Goal: Transaction & Acquisition: Purchase product/service

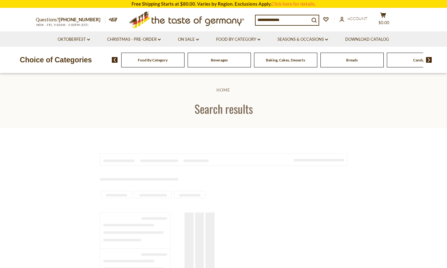
type input "**********"
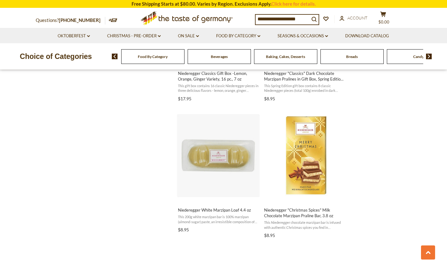
scroll to position [903, 0]
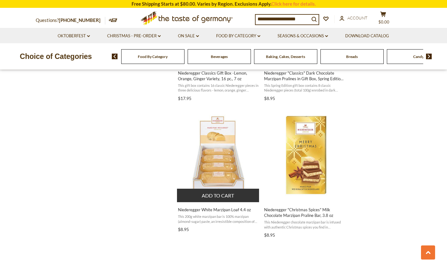
click at [216, 160] on img "Niederegger White Marzipan Loaf 4.4 oz" at bounding box center [218, 155] width 83 height 83
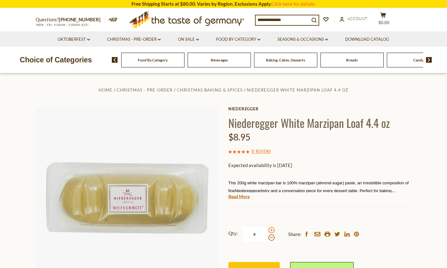
click at [271, 230] on span at bounding box center [271, 230] width 6 height 6
click at [267, 230] on input "*" at bounding box center [255, 233] width 26 height 17
click at [271, 230] on span at bounding box center [271, 230] width 6 height 6
click at [267, 230] on input "*" at bounding box center [255, 233] width 26 height 17
type input "*"
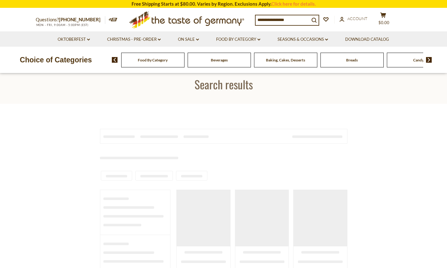
type input "**********"
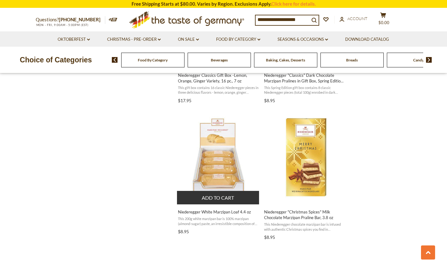
click at [208, 140] on img "Niederegger White Marzipan Loaf 4.4 oz" at bounding box center [218, 157] width 83 height 83
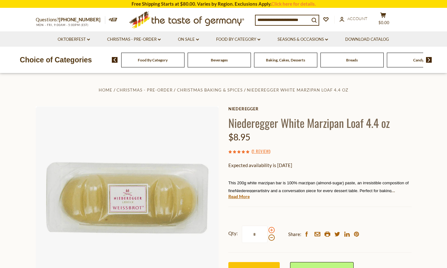
click at [270, 230] on span at bounding box center [271, 230] width 6 height 6
click at [267, 230] on input "*" at bounding box center [255, 233] width 26 height 17
click at [270, 230] on span at bounding box center [271, 230] width 6 height 6
click at [267, 230] on input "*" at bounding box center [255, 233] width 26 height 17
type input "*"
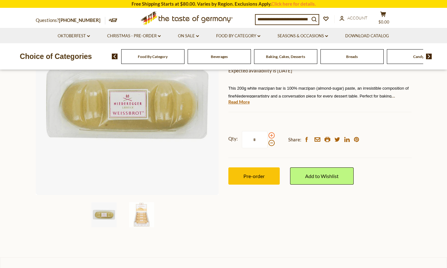
scroll to position [96, 0]
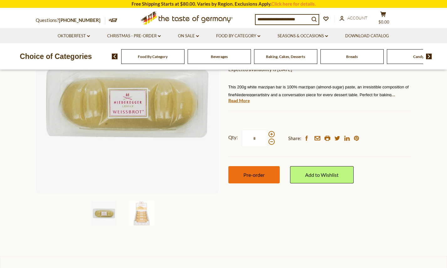
click at [246, 175] on span "Pre-order" at bounding box center [253, 175] width 21 height 6
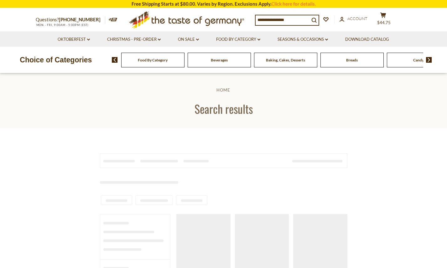
type input "**********"
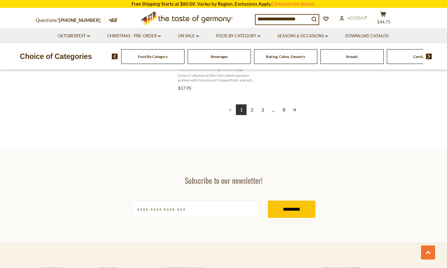
scroll to position [1189, 0]
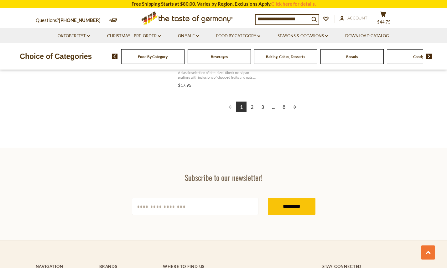
click at [252, 107] on link "2" at bounding box center [251, 106] width 11 height 11
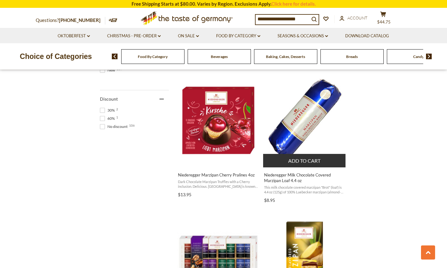
scroll to position [390, 0]
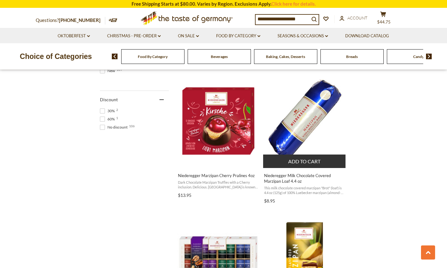
click at [299, 128] on img "Niederegger Milk Chocolate Covered Marzipan Loaf 4.4 oz" at bounding box center [304, 121] width 83 height 83
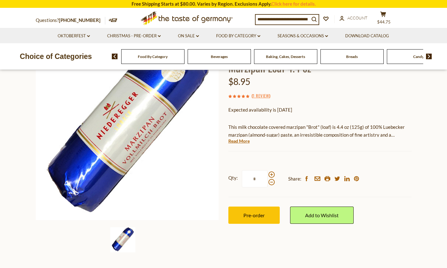
scroll to position [71, 0]
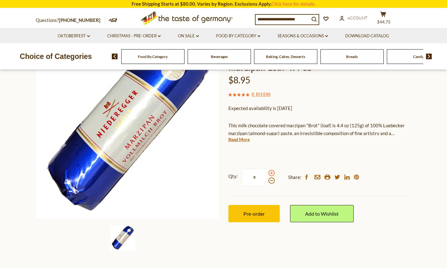
click at [271, 172] on span at bounding box center [271, 173] width 6 height 6
click at [267, 172] on input "*" at bounding box center [255, 176] width 26 height 17
type input "*"
click at [251, 213] on span "Pre-order" at bounding box center [253, 213] width 21 height 6
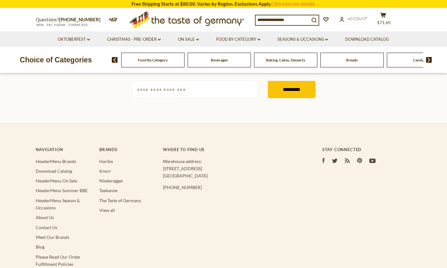
type input "**********"
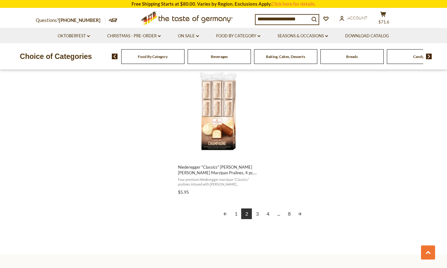
scroll to position [1083, 0]
click at [258, 213] on link "3" at bounding box center [257, 213] width 11 height 11
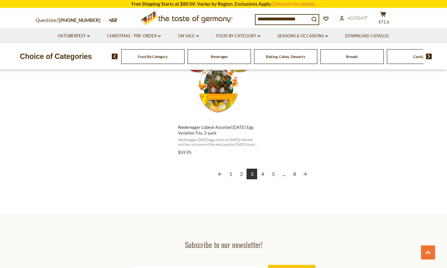
scroll to position [1123, 0]
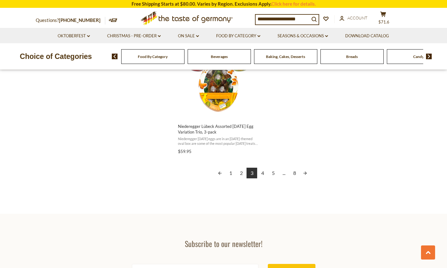
click at [262, 174] on link "4" at bounding box center [262, 172] width 11 height 11
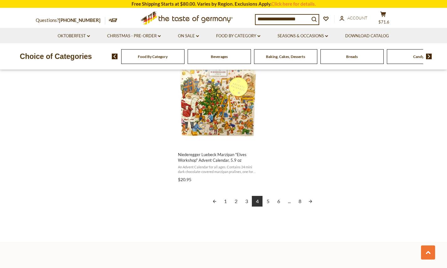
scroll to position [1095, 0]
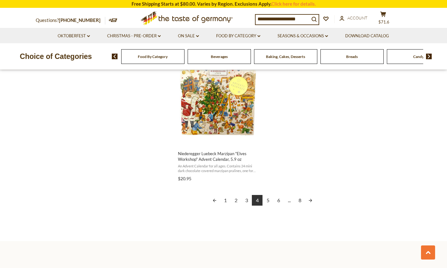
click at [268, 200] on link "5" at bounding box center [267, 200] width 11 height 11
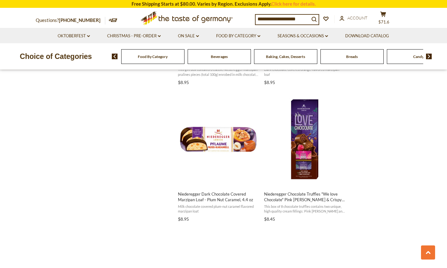
scroll to position [646, 0]
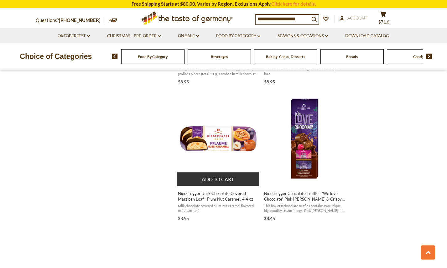
click at [212, 140] on img "Niederegger Dark Chocolate Covered Marzipan Loaf - Plum Nut Caramel, 4.4 oz" at bounding box center [218, 138] width 83 height 83
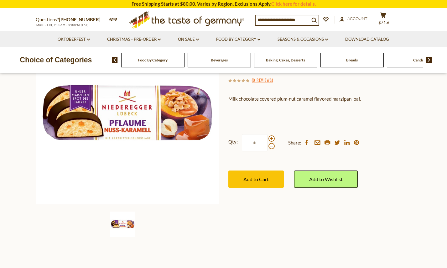
scroll to position [91, 0]
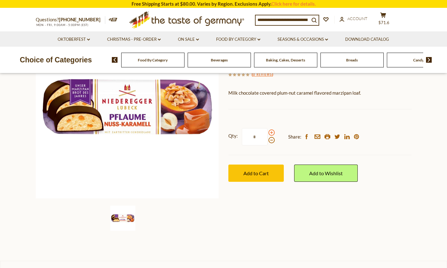
click at [270, 131] on span at bounding box center [271, 132] width 6 height 6
click at [267, 131] on input "*" at bounding box center [255, 136] width 26 height 17
type input "*"
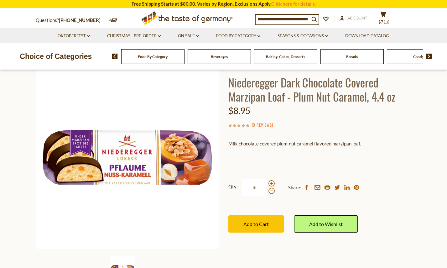
scroll to position [40, 0]
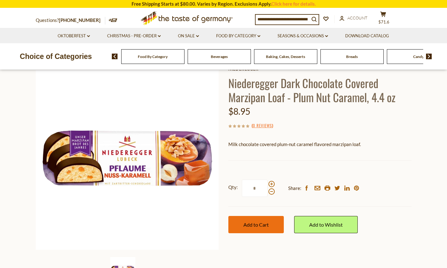
click at [253, 224] on span "Add to Cart" at bounding box center [255, 224] width 25 height 6
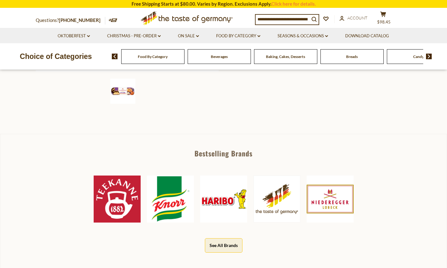
scroll to position [204, 0]
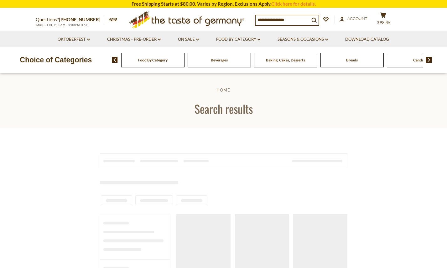
type input "**********"
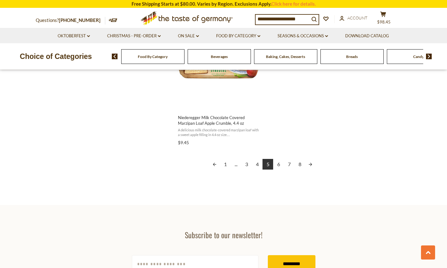
scroll to position [1132, 0]
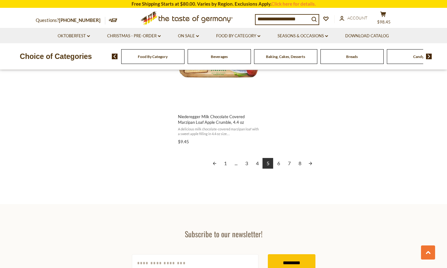
click at [279, 165] on link "6" at bounding box center [278, 163] width 11 height 11
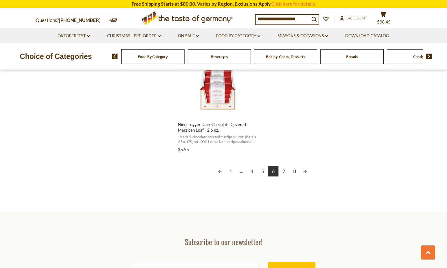
scroll to position [1128, 0]
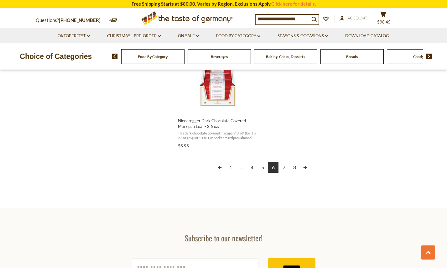
click at [286, 167] on link "7" at bounding box center [283, 167] width 11 height 11
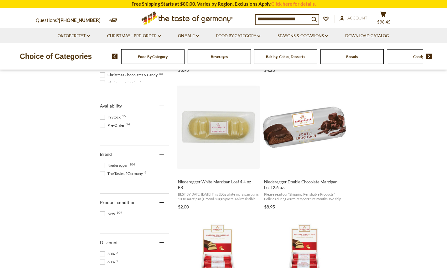
scroll to position [245, 0]
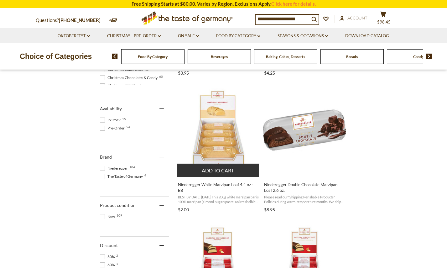
click at [216, 129] on img "Niederegger White Marzipan Loaf 4.4 oz - BB" at bounding box center [218, 129] width 83 height 83
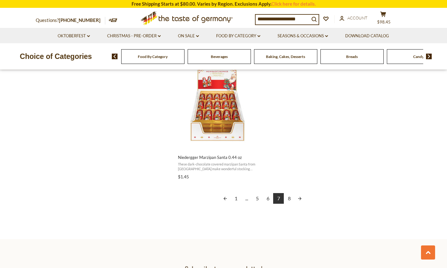
scroll to position [1100, 0]
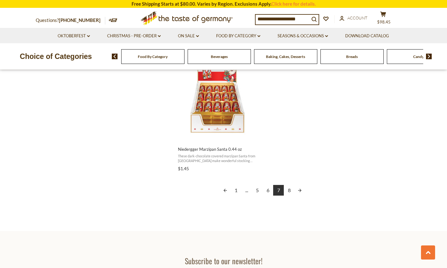
click at [288, 190] on link "8" at bounding box center [289, 190] width 11 height 11
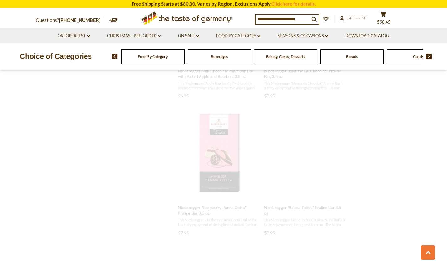
scroll to position [170, 0]
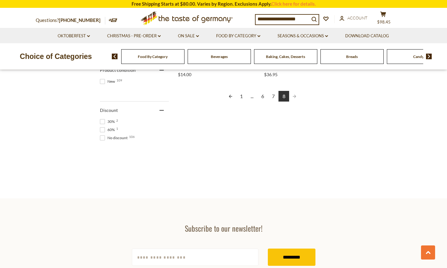
scroll to position [377, 0]
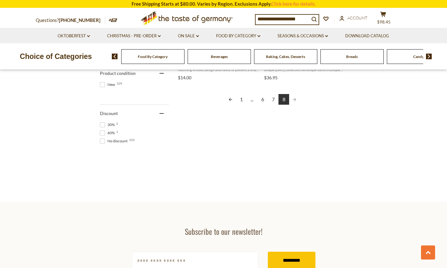
click at [241, 100] on link "1" at bounding box center [241, 99] width 11 height 11
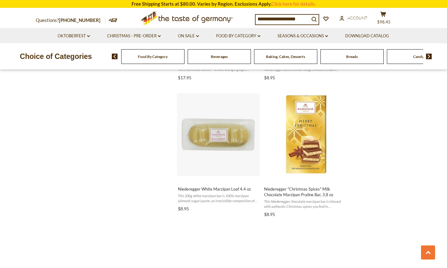
scroll to position [924, 0]
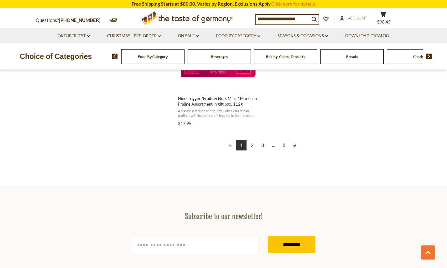
click at [252, 146] on link "2" at bounding box center [251, 145] width 11 height 11
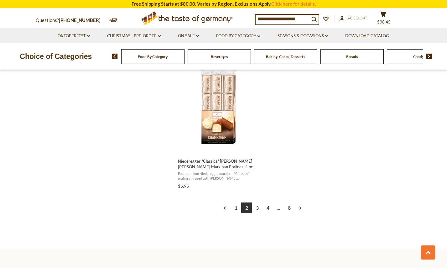
scroll to position [1089, 0]
click at [257, 206] on link "3" at bounding box center [257, 207] width 11 height 11
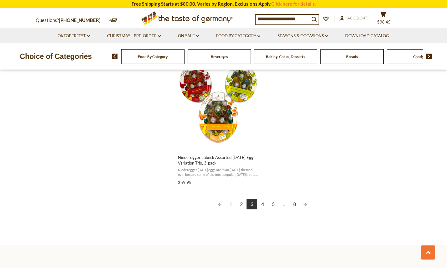
scroll to position [1098, 0]
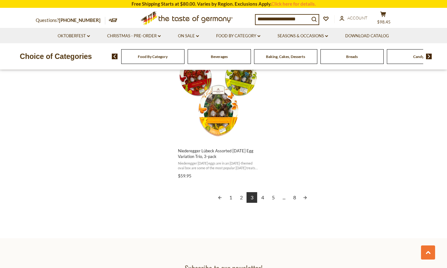
click at [262, 197] on link "4" at bounding box center [262, 197] width 11 height 11
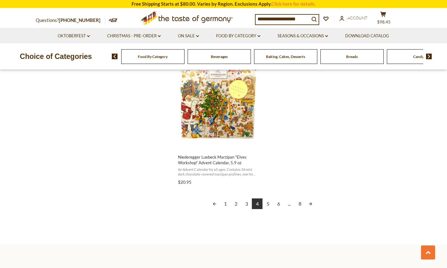
scroll to position [1092, 0]
click at [267, 202] on link "5" at bounding box center [267, 203] width 11 height 11
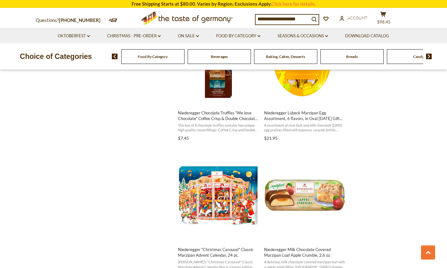
scroll to position [864, 0]
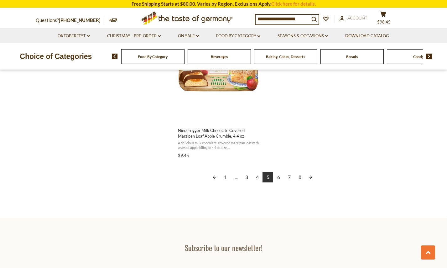
click at [278, 176] on link "6" at bounding box center [278, 177] width 11 height 11
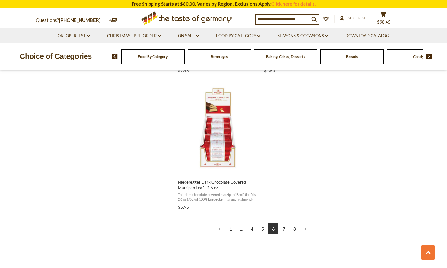
scroll to position [1076, 0]
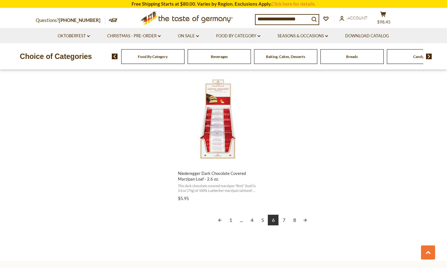
click at [284, 219] on link "7" at bounding box center [283, 219] width 11 height 11
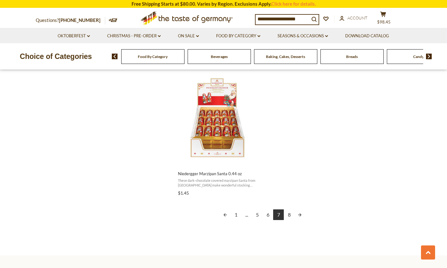
scroll to position [1076, 0]
click at [289, 214] on link "8" at bounding box center [289, 214] width 11 height 11
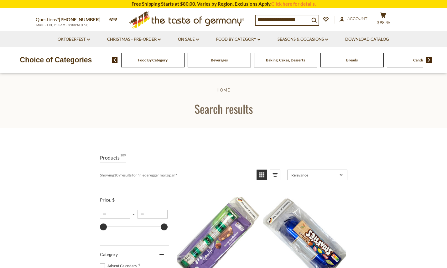
click at [307, 20] on input "**********" at bounding box center [282, 19] width 54 height 9
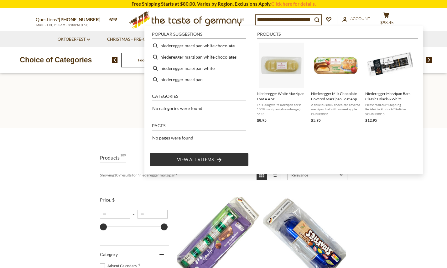
scroll to position [0, 46]
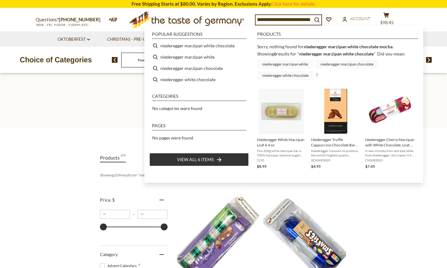
type input "**********"
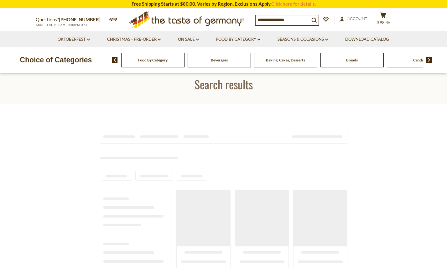
type input "**********"
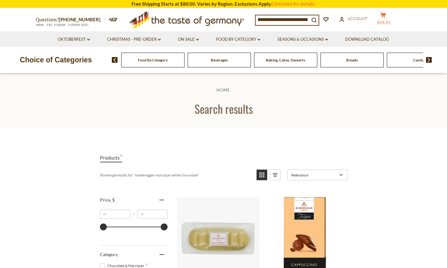
click at [386, 14] on icon at bounding box center [383, 15] width 6 height 5
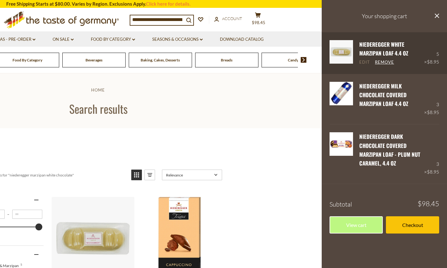
click at [362, 62] on link "Edit" at bounding box center [364, 62] width 11 height 6
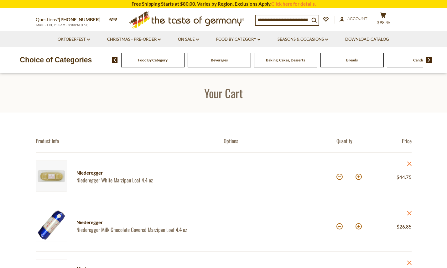
click at [340, 178] on button at bounding box center [339, 176] width 6 height 6
type input "*"
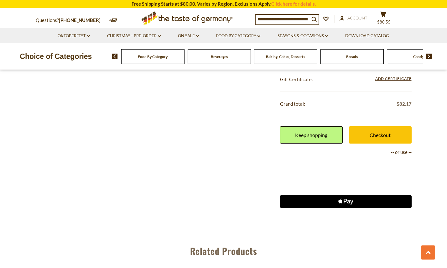
scroll to position [308, 0]
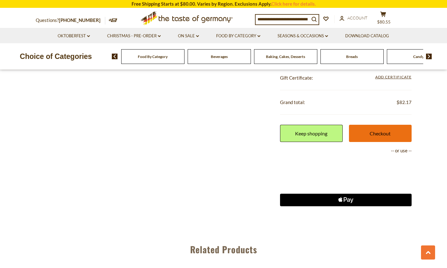
click at [374, 134] on link "Checkout" at bounding box center [380, 133] width 63 height 17
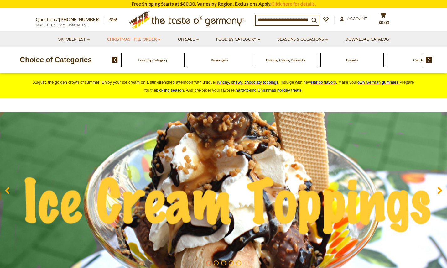
click at [154, 39] on link "Christmas - PRE-ORDER dropdown_arrow" at bounding box center [134, 39] width 54 height 7
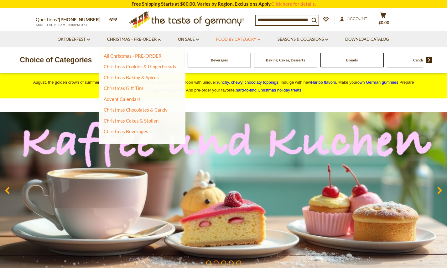
click at [237, 38] on link "Food By Category dropdown_arrow" at bounding box center [238, 39] width 44 height 7
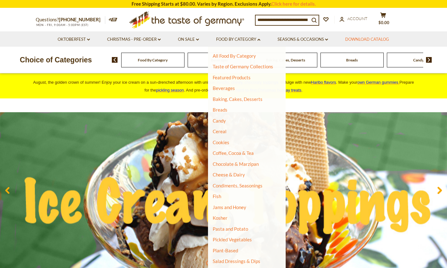
click at [362, 39] on link "Download Catalog" at bounding box center [367, 39] width 44 height 7
